Goal: Check status: Check status

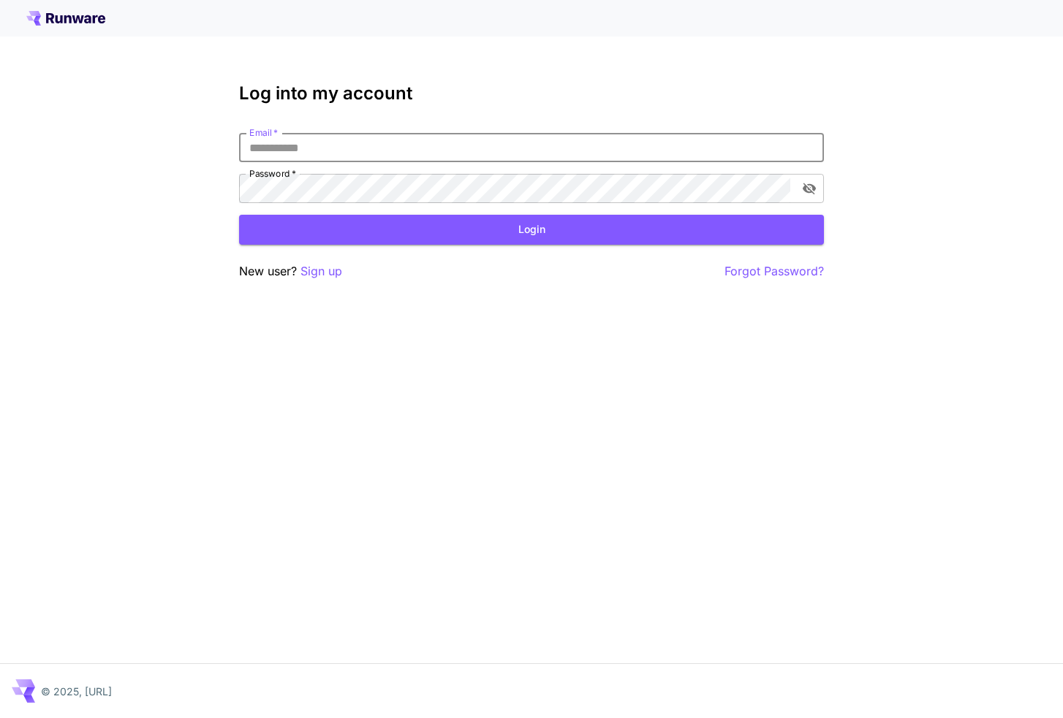
paste input "**********"
type input "**********"
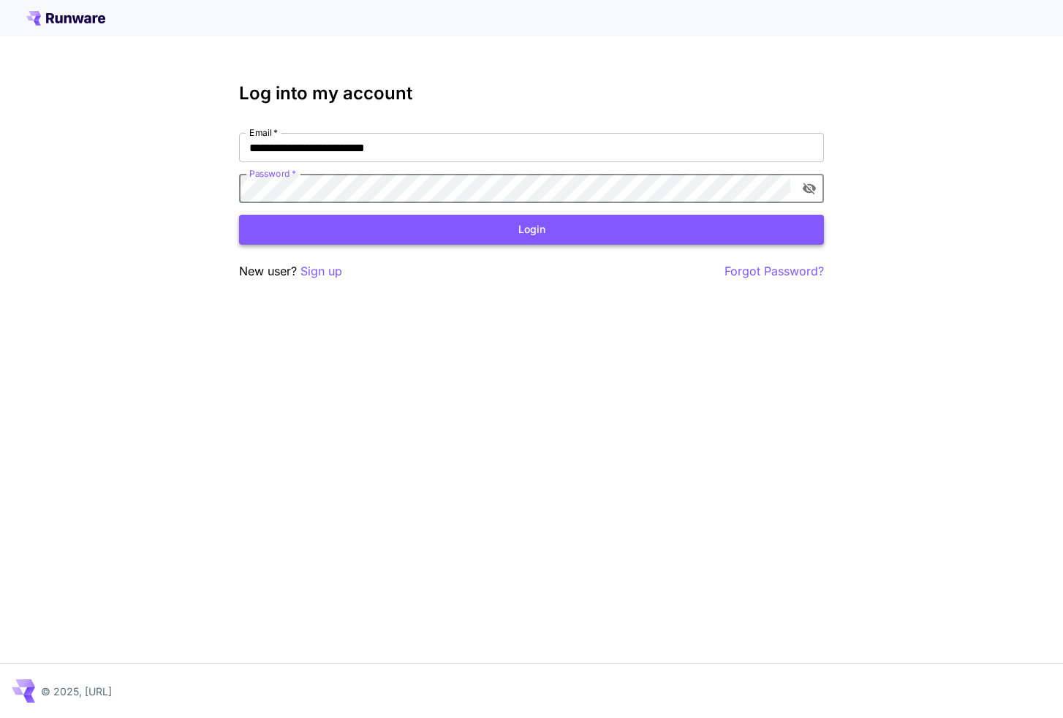
click at [452, 228] on button "Login" at bounding box center [531, 230] width 585 height 30
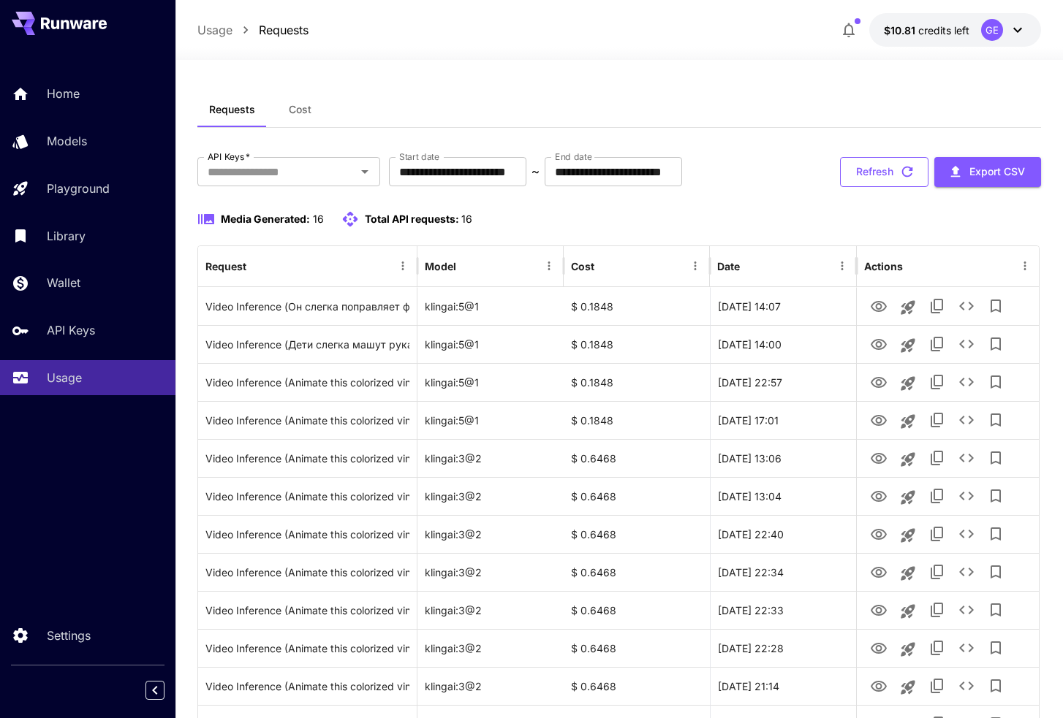
click at [892, 175] on button "Refresh" at bounding box center [884, 172] width 88 height 30
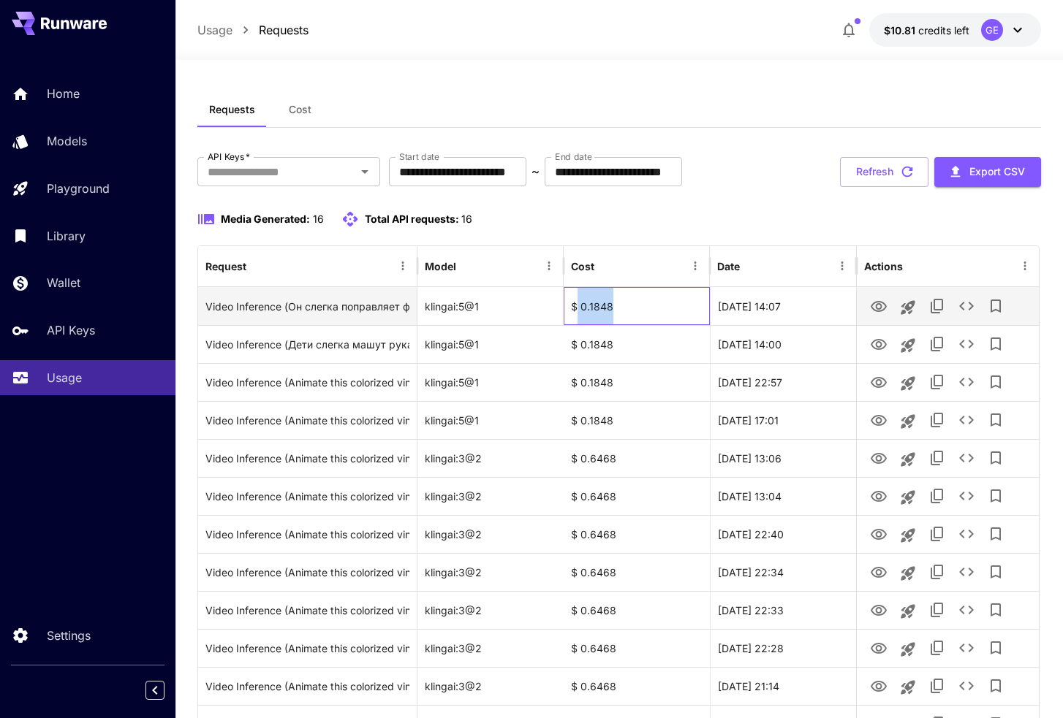
drag, startPoint x: 622, startPoint y: 300, endPoint x: 574, endPoint y: 301, distance: 47.5
click at [574, 301] on div "$ 0.1848" at bounding box center [636, 306] width 146 height 38
copy div "0.1848"
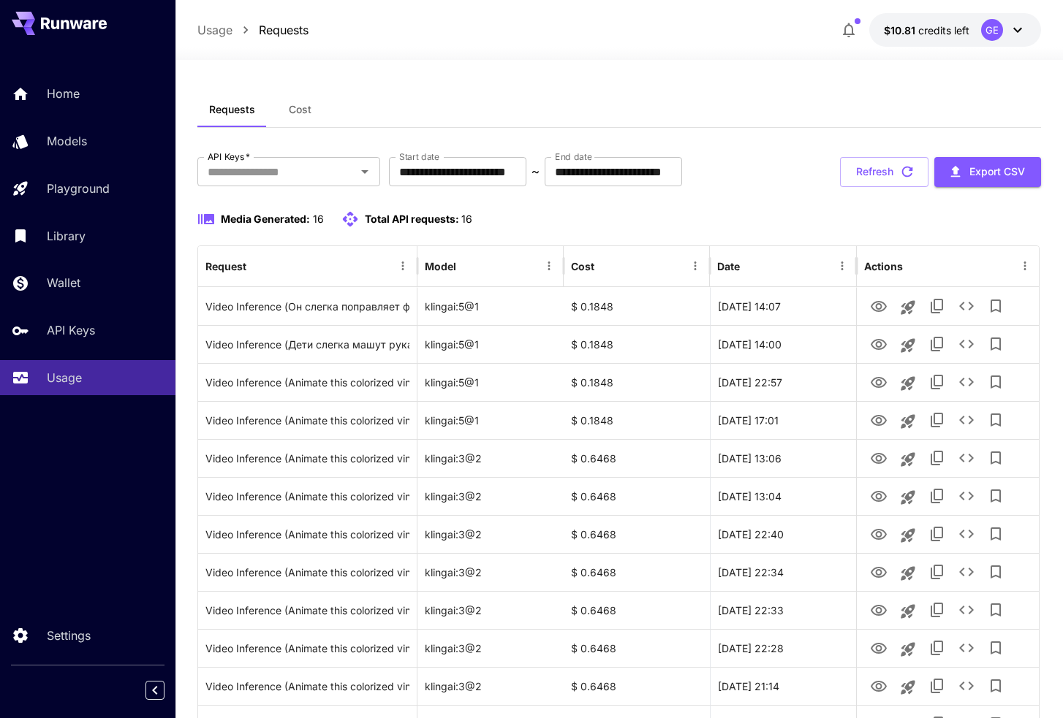
click at [659, 217] on div "Media Generated: 16 Total API requests: 16" at bounding box center [618, 219] width 843 height 18
click at [896, 176] on button "Refresh" at bounding box center [884, 172] width 88 height 30
drag, startPoint x: 624, startPoint y: 344, endPoint x: 557, endPoint y: 345, distance: 67.3
click at [557, 345] on div "Video Inference (Он слегка поправляет фуражку, а затем слегка смотрит в камеру)…" at bounding box center [618, 344] width 840 height 38
copy div "$ 0.1848"
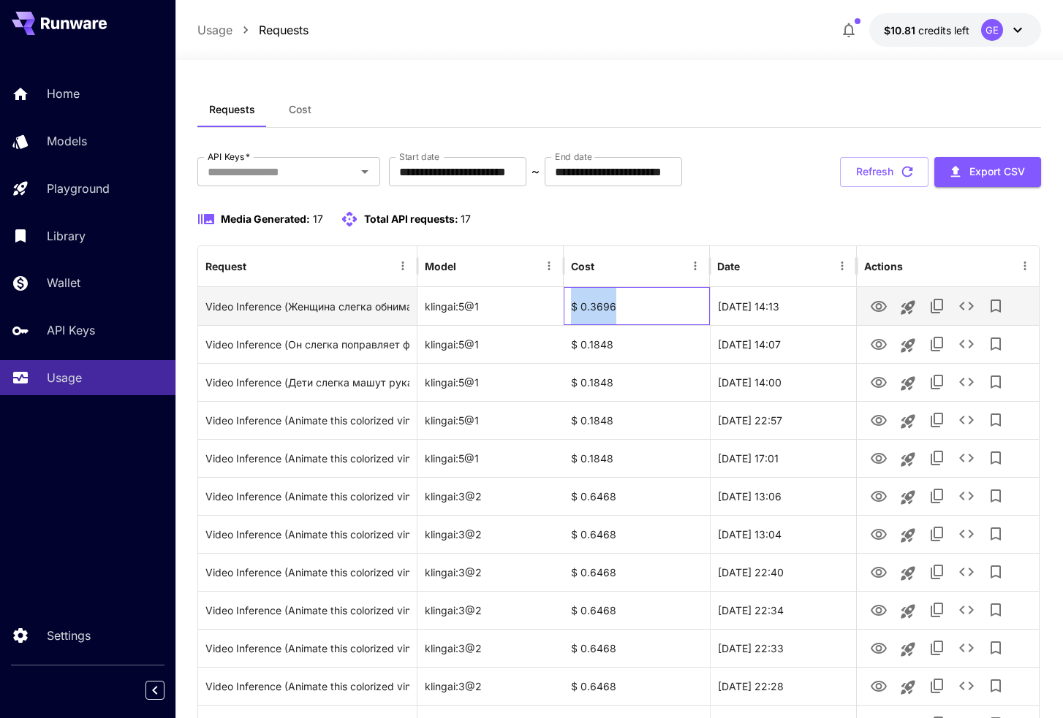
drag, startPoint x: 634, startPoint y: 312, endPoint x: 563, endPoint y: 309, distance: 70.2
click at [563, 309] on div "Video Inference (Женщина слегка обнимает кота и слегка смотрит в камеру) klinga…" at bounding box center [618, 306] width 840 height 38
copy div "$ 0.3696"
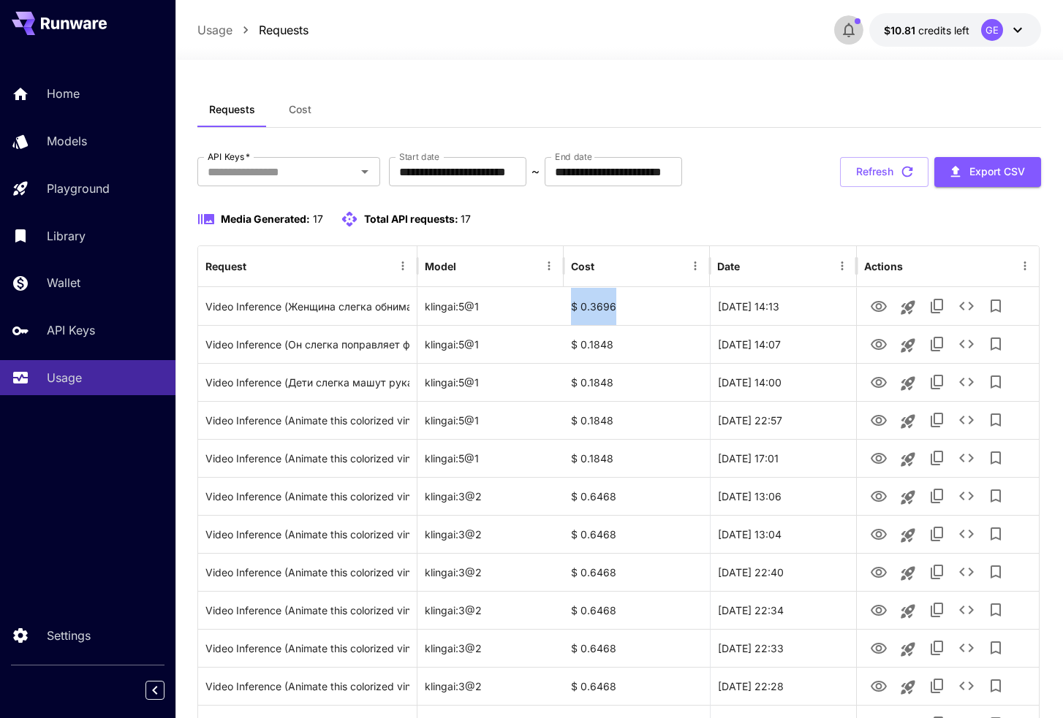
click at [850, 21] on icon "button" at bounding box center [849, 30] width 18 height 18
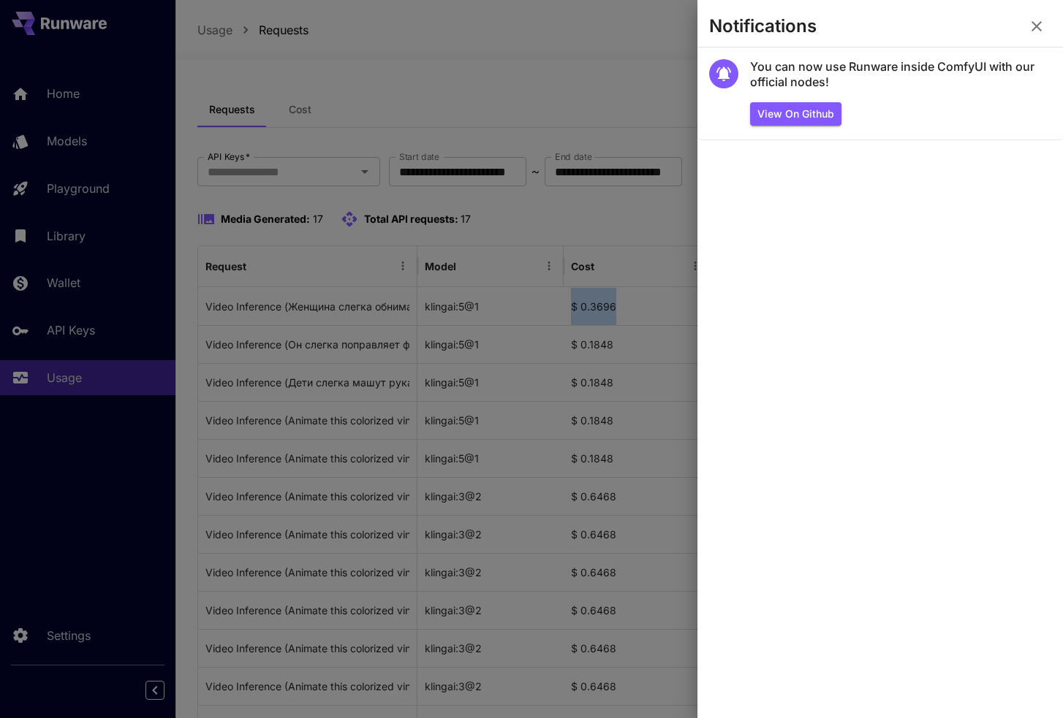
click at [1036, 20] on icon "button" at bounding box center [1037, 27] width 18 height 18
